Goal: Check status: Check status

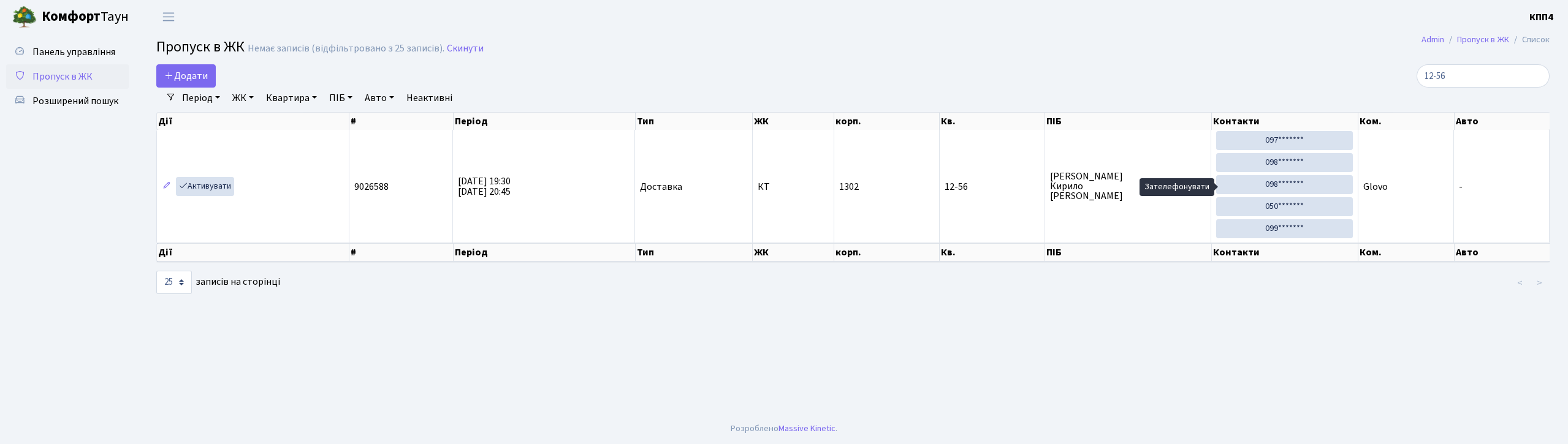
select select "25"
type input "1"
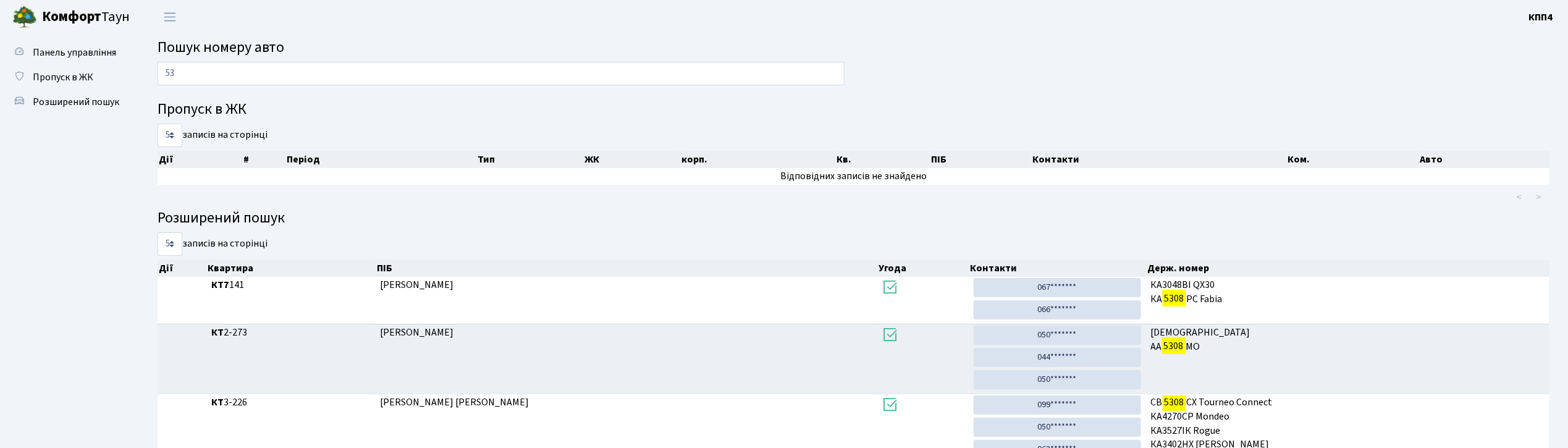
type input "5"
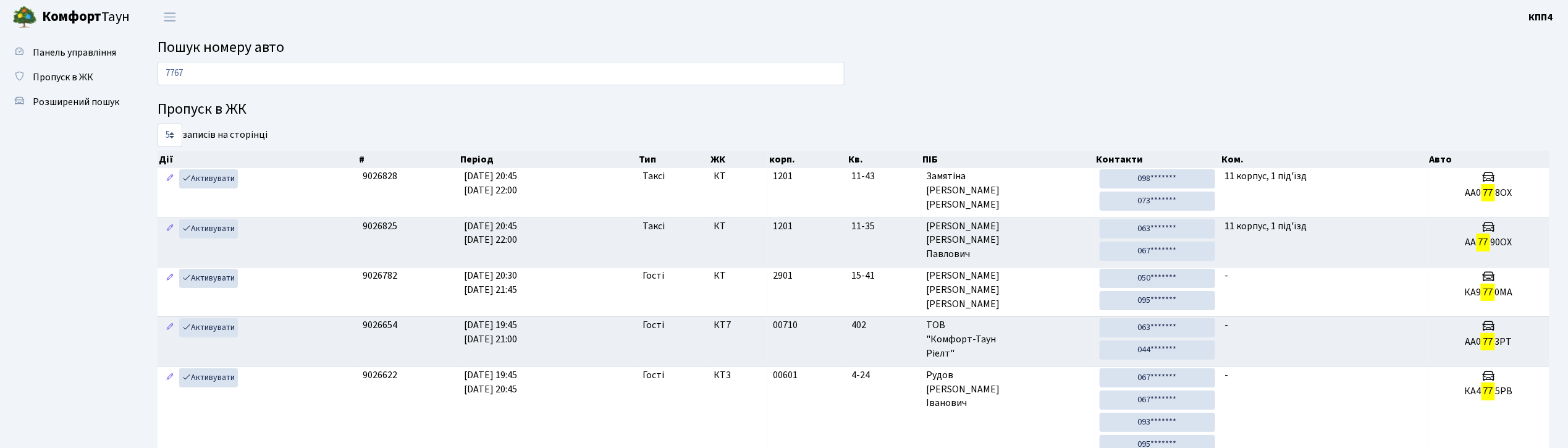
type input "7767"
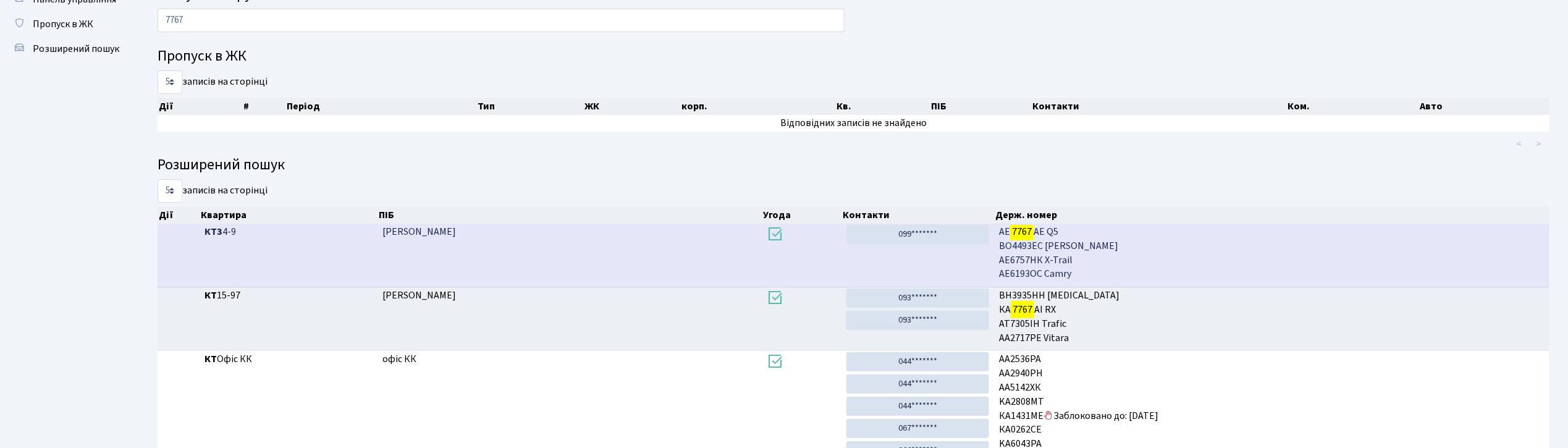
scroll to position [82, 0]
